Goal: Contribute content: Contribute content

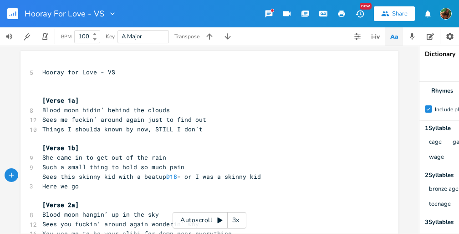
scroll to position [0, 50]
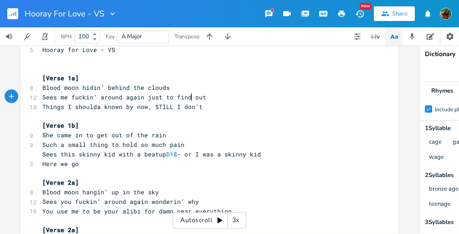
click at [190, 97] on span "Sees me fuckin’ around again just to find out" at bounding box center [124, 97] width 164 height 8
type textarea "out"
drag, startPoint x: 190, startPoint y: 97, endPoint x: 199, endPoint y: 97, distance: 9.6
click at [199, 97] on span "Sees me fuckin’ around again just to find out" at bounding box center [124, 97] width 164 height 8
click at [225, 87] on icon "button" at bounding box center [226, 88] width 11 height 11
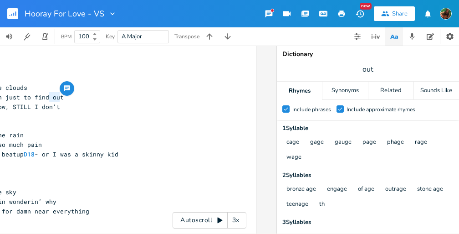
scroll to position [0, 7]
type textarea "out"
drag, startPoint x: 47, startPoint y: 96, endPoint x: 56, endPoint y: 97, distance: 9.1
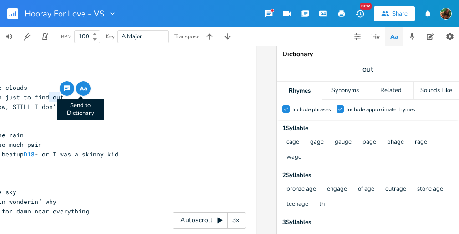
click at [78, 88] on icon "button" at bounding box center [83, 88] width 11 height 11
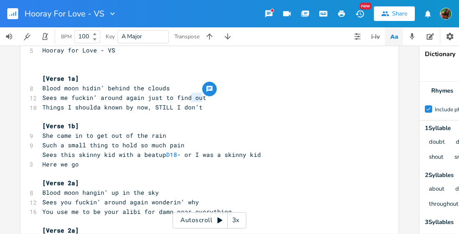
scroll to position [0, 0]
click at [200, 108] on pre "Things I shoulda known by now, STILL I don’t" at bounding box center [205, 108] width 329 height 10
type textarea "- T"
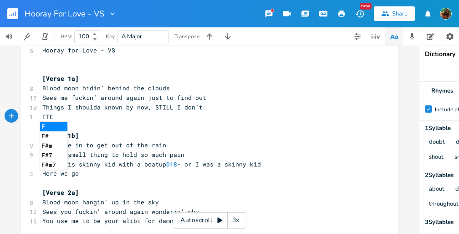
type textarea "FTE"
type textarea "a"
type textarea "fate and ham"
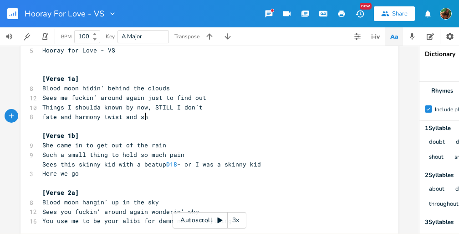
scroll to position [0, 47]
type textarea "rmony twist and shot"
type textarea "ut - hooray"
type textarea ", hooray for love"
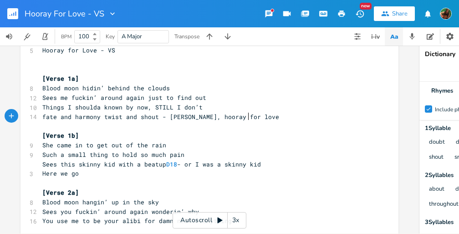
scroll to position [0, 3]
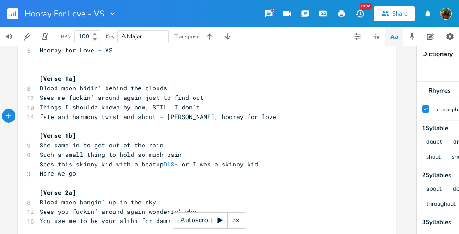
click at [265, 121] on pre "​" at bounding box center [202, 126] width 329 height 10
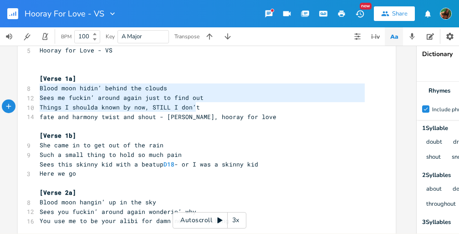
type textarea "Blood moon hidin’ behind the clouds Sees me fuckin’ around again just to find o…"
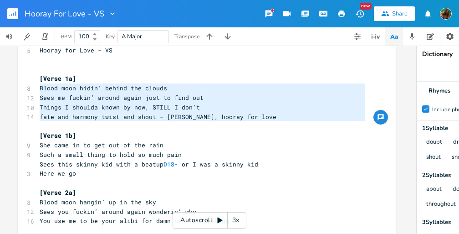
drag, startPoint x: 36, startPoint y: 87, endPoint x: 248, endPoint y: 125, distance: 214.7
click at [262, 120] on pre "fate and harmony twist and shout - [PERSON_NAME], hooray for love" at bounding box center [202, 117] width 329 height 10
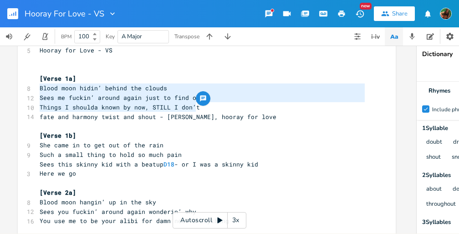
type textarea "Blood moon hidin’ behind the clouds Sees me fuckin’ around again just to find o…"
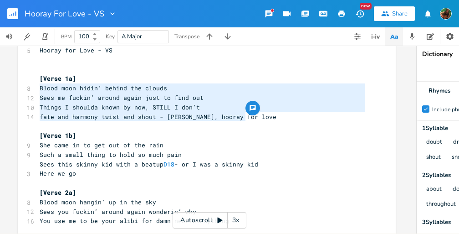
drag, startPoint x: 38, startPoint y: 88, endPoint x: 245, endPoint y: 118, distance: 209.0
click at [12, 16] on rect "button" at bounding box center [12, 13] width 11 height 11
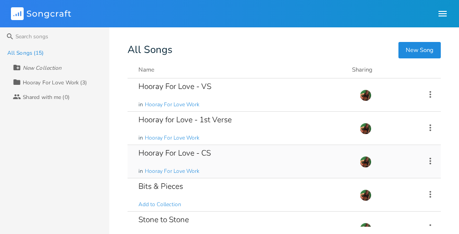
click at [185, 152] on div "Hooray For Love - CS" at bounding box center [175, 153] width 72 height 8
click at [205, 121] on div "Hooray for Love - 1st Verse" at bounding box center [185, 120] width 93 height 8
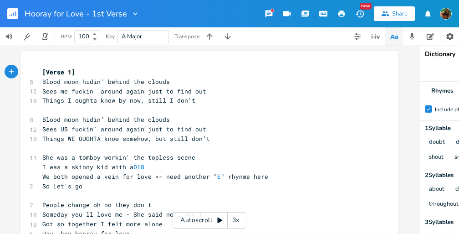
click at [205, 128] on pre "Sees US fuckin’ around again just to find out" at bounding box center [205, 129] width 329 height 10
click at [41, 119] on pre "Blood moon hidin’ behind the clouds" at bounding box center [205, 120] width 329 height 10
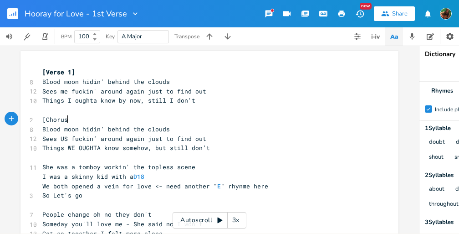
scroll to position [0, 17]
type textarea "[Chorus]"
click at [42, 148] on span "Things WE OUGHTA know somehow, but still don’t" at bounding box center [126, 148] width 168 height 8
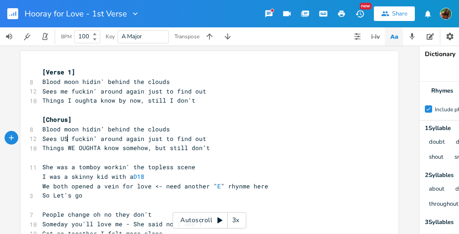
click at [64, 135] on span "Sees US fuckin’ around again just to find out" at bounding box center [124, 138] width 164 height 8
type textarea "]"
type textarea "me"
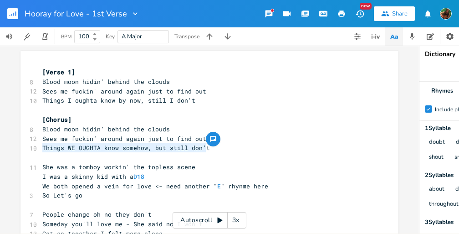
drag, startPoint x: 41, startPoint y: 146, endPoint x: 202, endPoint y: 150, distance: 161.3
click at [202, 151] on span "Things WE OUGHTA know somehow, but still don’t" at bounding box center [126, 148] width 168 height 8
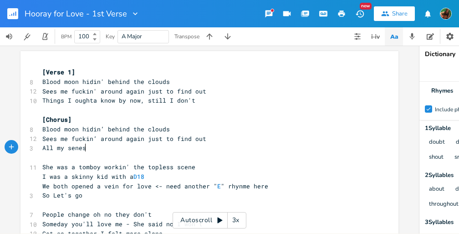
type textarea "All my [PERSON_NAME]"
type textarea "ses start to twe"
type textarea "ist and shot"
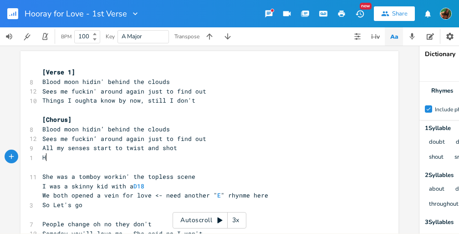
type textarea "Hor"
type textarea "oray"
type textarea ", ho"
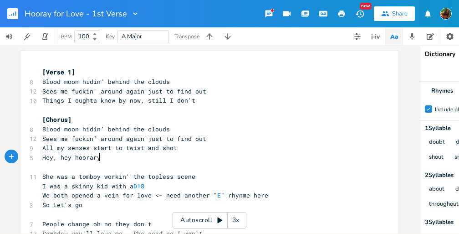
type textarea "ey, hey hoorary"
type textarea "y for love"
click at [109, 148] on span "All my senses start to twist and shot" at bounding box center [109, 148] width 135 height 8
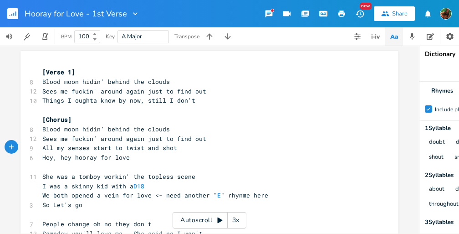
click at [138, 158] on pre "Hey, hey hooray for love" at bounding box center [205, 158] width 329 height 10
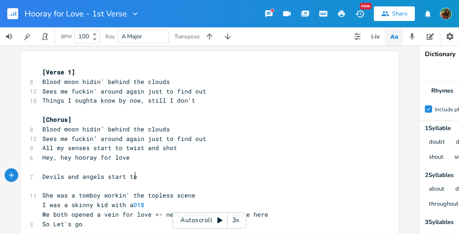
type textarea "Devils and angels start to"
